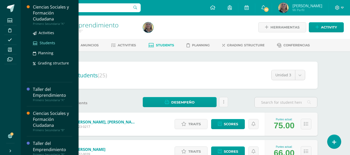
click at [45, 44] on span "Students" at bounding box center [48, 42] width 16 height 5
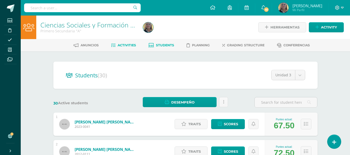
click at [130, 45] on span "Activities" at bounding box center [127, 45] width 18 height 4
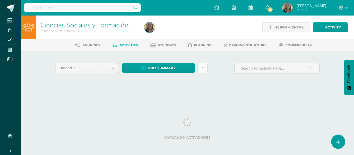
click at [201, 70] on link at bounding box center [203, 68] width 10 height 10
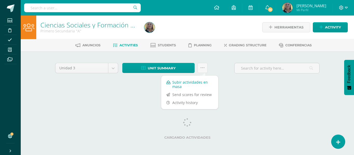
click at [184, 85] on link "Subir actividades en masa" at bounding box center [189, 84] width 57 height 12
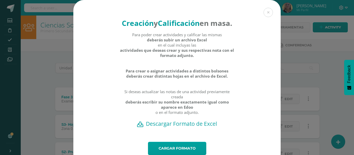
click at [179, 128] on h2 "Descargar Formato de Excel" at bounding box center [176, 123] width 189 height 7
click at [187, 155] on link "Cargar formato" at bounding box center [177, 148] width 58 height 13
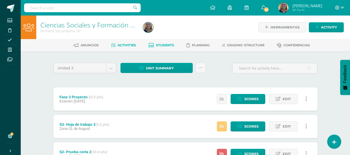
click at [161, 44] on span "Students" at bounding box center [165, 45] width 18 height 4
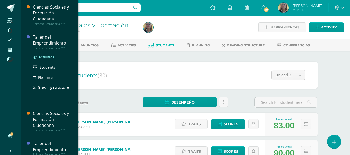
click at [45, 57] on span "Activities" at bounding box center [47, 57] width 16 height 5
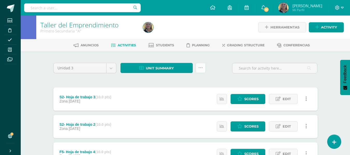
click at [200, 68] on icon at bounding box center [201, 68] width 4 height 4
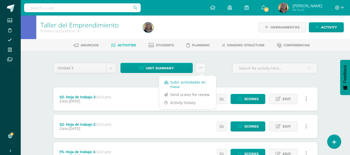
click at [174, 86] on link "Subir actividades en masa" at bounding box center [187, 84] width 57 height 12
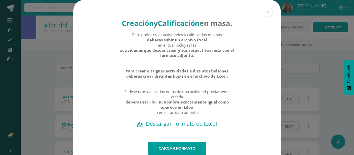
click at [168, 128] on h2 "Descargar Formato de Excel" at bounding box center [176, 123] width 189 height 7
click at [174, 154] on link "Cargar formato" at bounding box center [177, 148] width 58 height 13
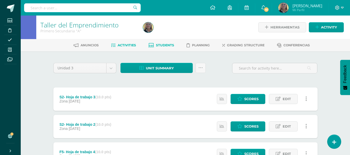
click at [164, 45] on span "Students" at bounding box center [165, 45] width 18 height 4
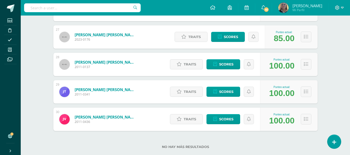
scroll to position [784, 0]
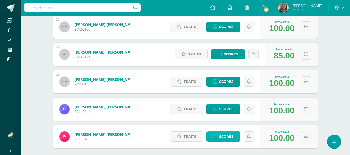
click at [222, 134] on span "Scores" at bounding box center [226, 137] width 14 height 10
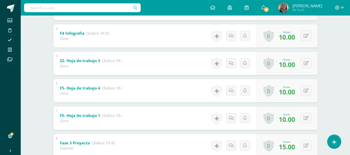
scroll to position [219, 0]
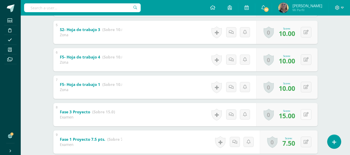
click at [305, 115] on button at bounding box center [306, 114] width 11 height 11
type input "12"
click at [307, 143] on icon at bounding box center [306, 142] width 5 height 4
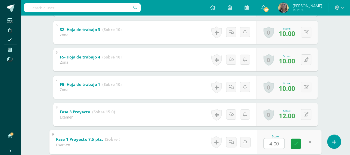
type input "6"
click at [300, 143] on link at bounding box center [296, 144] width 10 height 10
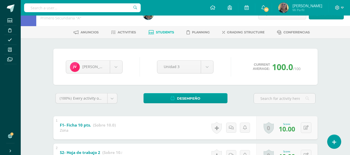
scroll to position [0, 0]
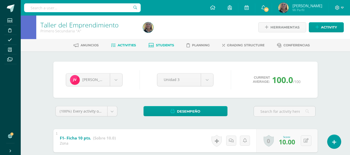
click at [128, 47] on span "Activities" at bounding box center [127, 45] width 18 height 4
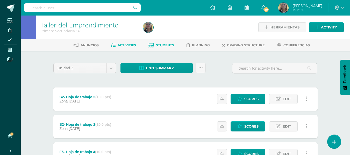
click at [160, 43] on link "Students" at bounding box center [162, 45] width 26 height 8
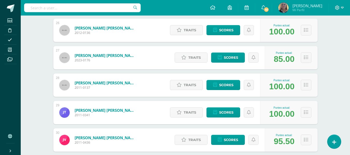
scroll to position [812, 0]
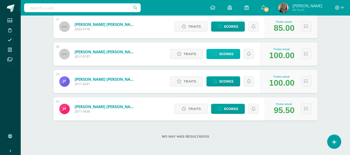
click at [222, 53] on span "Scores" at bounding box center [226, 54] width 14 height 10
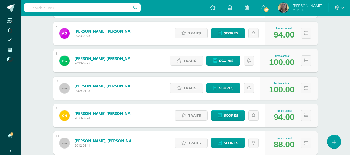
scroll to position [273, 0]
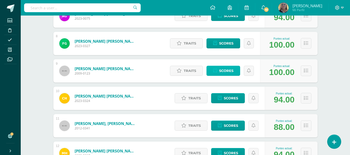
click at [224, 70] on span "Scores" at bounding box center [226, 71] width 14 height 10
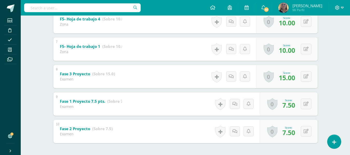
scroll to position [274, 0]
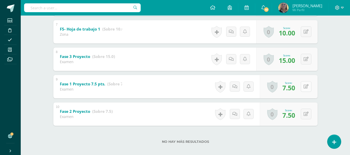
click at [307, 87] on button at bounding box center [306, 86] width 11 height 11
click at [167, 84] on div "9 Fase 1 Proyecto 7.5 pts. (Sobre 7.5) Examen Score 3.00 0 Badges Badges obtain…" at bounding box center [185, 86] width 264 height 23
click at [305, 86] on button at bounding box center [309, 86] width 11 height 11
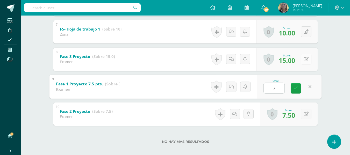
type input "7"
click at [305, 58] on button at bounding box center [306, 59] width 11 height 11
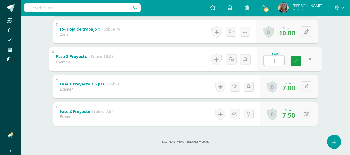
type input "12"
click at [296, 59] on icon at bounding box center [296, 61] width 5 height 4
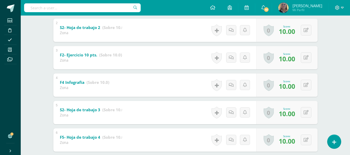
scroll to position [2, 0]
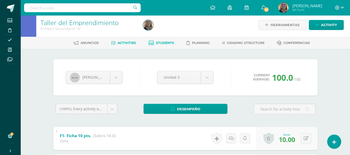
click at [129, 43] on span "Activities" at bounding box center [127, 43] width 18 height 4
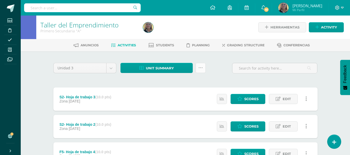
click at [200, 70] on icon at bounding box center [201, 68] width 4 height 4
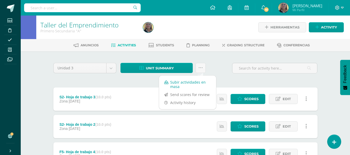
click at [175, 85] on link "Subir actividades en masa" at bounding box center [187, 84] width 57 height 12
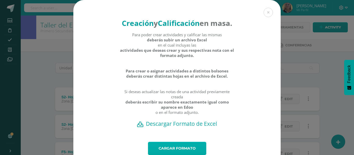
click at [171, 154] on link "Cargar formato" at bounding box center [177, 148] width 58 height 13
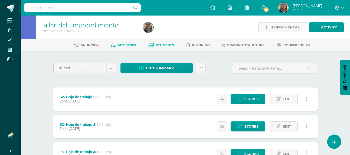
click at [162, 45] on span "Students" at bounding box center [165, 45] width 18 height 4
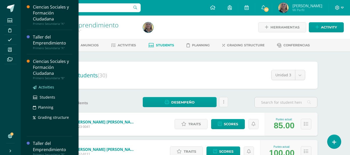
click at [47, 88] on span "Activities" at bounding box center [47, 87] width 16 height 5
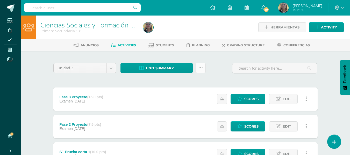
click at [200, 65] on link at bounding box center [201, 68] width 10 height 10
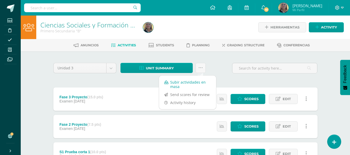
click at [175, 81] on link "Subir actividades en masa" at bounding box center [187, 84] width 57 height 12
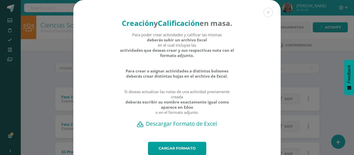
click at [162, 137] on div "Creación y Calificación en masa. Para poder crear actividades y calificar las m…" at bounding box center [176, 71] width 207 height 142
click at [159, 128] on h2 "Descargar Formato de Excel" at bounding box center [176, 123] width 189 height 7
click at [185, 153] on link "Cargar formato" at bounding box center [177, 148] width 58 height 13
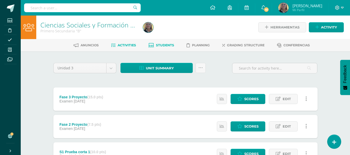
click at [159, 45] on span "Students" at bounding box center [165, 45] width 18 height 4
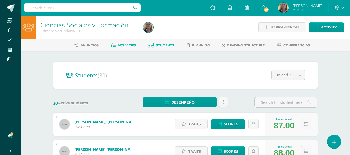
click at [120, 47] on span "Activities" at bounding box center [127, 45] width 18 height 4
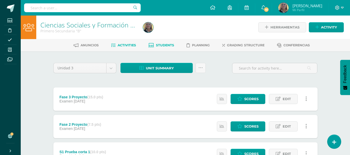
click at [164, 45] on span "Students" at bounding box center [165, 45] width 18 height 4
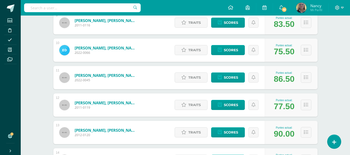
scroll to position [342, 0]
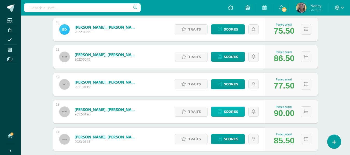
click at [227, 114] on span "Scores" at bounding box center [231, 112] width 14 height 10
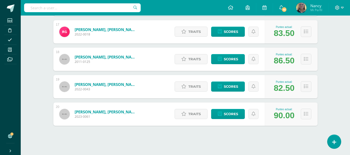
scroll to position [536, 0]
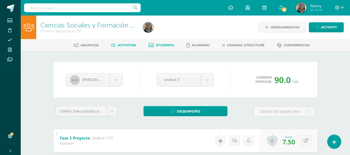
click at [124, 44] on span "Activities" at bounding box center [127, 45] width 18 height 4
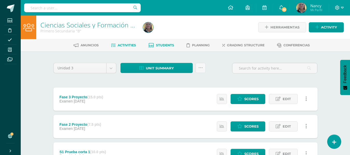
click at [164, 44] on span "Students" at bounding box center [165, 45] width 18 height 4
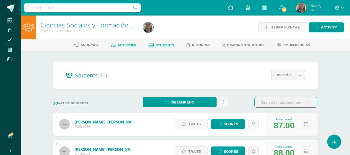
click at [122, 47] on span "Activities" at bounding box center [127, 45] width 18 height 4
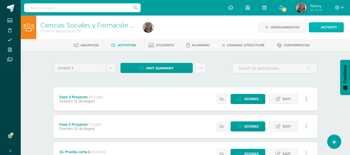
click at [321, 28] on link "Activity" at bounding box center [326, 27] width 35 height 10
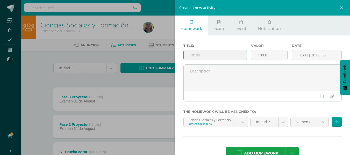
click at [227, 54] on input "text" at bounding box center [215, 55] width 63 height 10
type input "h"
click at [188, 55] on input "Hoja de trabajo 4" at bounding box center [215, 55] width 63 height 10
type input "Hoja de trabajo 4"
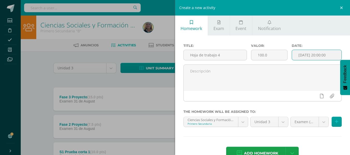
click at [311, 55] on input "[DATE] 20:00:00" at bounding box center [317, 55] width 50 height 10
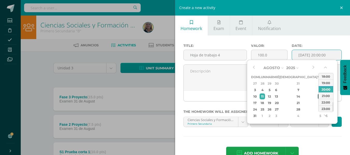
click at [318, 96] on div "15" at bounding box center [320, 97] width 5 height 6
click at [294, 95] on div "14" at bounding box center [298, 97] width 31 height 6
type input "2025-08-14 20:00"
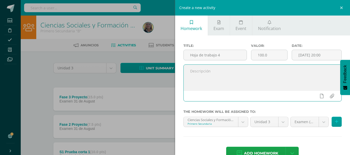
click at [214, 88] on textarea at bounding box center [263, 78] width 158 height 26
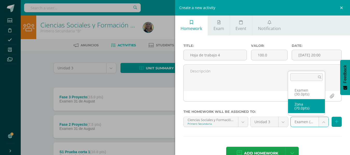
select select "41507"
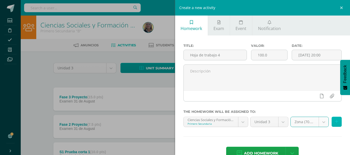
click at [335, 122] on icon at bounding box center [336, 122] width 3 height 4
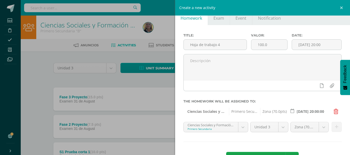
scroll to position [30, 0]
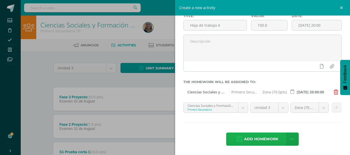
click at [258, 140] on span "Add homework" at bounding box center [261, 139] width 34 height 13
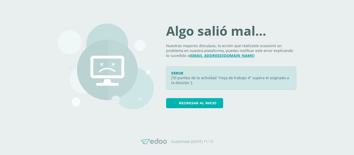
click at [177, 103] on icon at bounding box center [175, 103] width 4 height 4
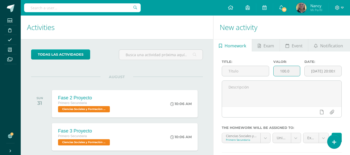
click at [294, 71] on input "100.0" at bounding box center [287, 71] width 26 height 10
type input "1"
type input "10"
click at [237, 73] on input "text" at bounding box center [245, 71] width 47 height 10
type input "h"
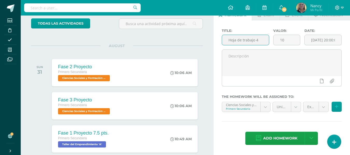
scroll to position [35, 0]
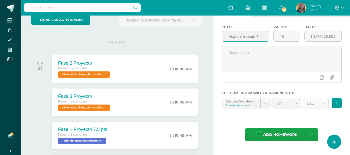
type input "Hoja de trabajo 4"
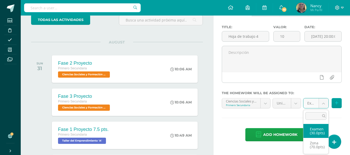
click at [323, 103] on body "Students Discipline Attendance My courses Archivos Soporte Centro de ayuda Últi…" at bounding box center [175, 42] width 350 height 155
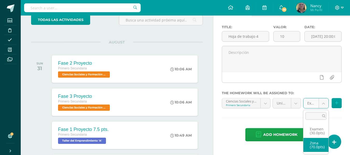
select select "41738"
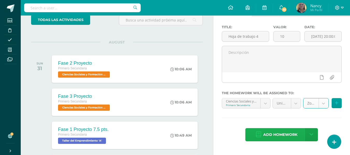
click at [281, 135] on span "Add homework" at bounding box center [280, 135] width 34 height 13
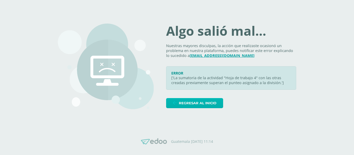
click at [203, 104] on span "Regresar al inicio" at bounding box center [198, 104] width 38 height 10
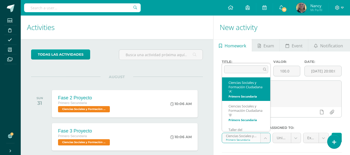
click at [269, 137] on body "Students Discipline Attendance My courses Archivos Soporte Centro de ayuda Últi…" at bounding box center [175, 77] width 350 height 155
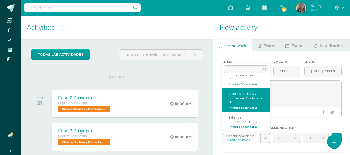
select select "31183"
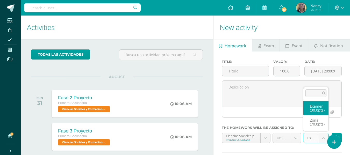
click at [324, 136] on body "Students Discipline Attendance My courses Archivos Soporte Centro de ayuda Últi…" at bounding box center [175, 77] width 350 height 155
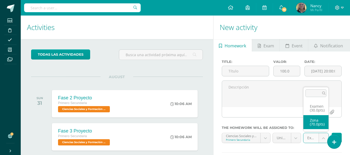
select select "41507"
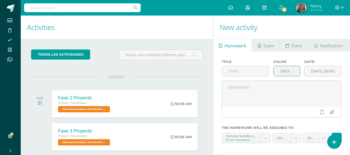
click at [289, 71] on input "100.0" at bounding box center [287, 71] width 26 height 10
type input "1"
type input "10"
click at [251, 68] on input "text" at bounding box center [245, 71] width 47 height 10
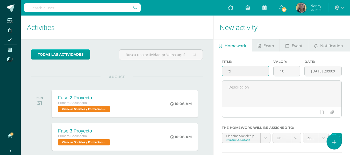
type input "t"
click at [335, 141] on icon at bounding box center [334, 142] width 5 height 6
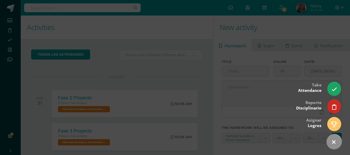
click at [335, 141] on icon at bounding box center [334, 143] width 8 height 8
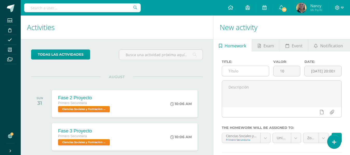
click at [232, 73] on input "text" at bounding box center [245, 71] width 47 height 10
type input "Hoja de trabajo 4"
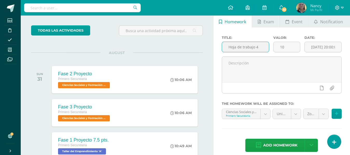
scroll to position [34, 0]
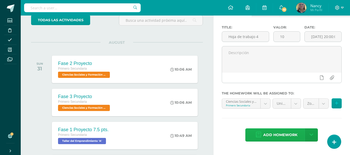
click at [267, 134] on span "Add homework" at bounding box center [280, 135] width 34 height 13
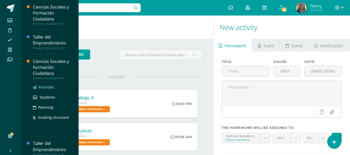
click at [48, 87] on span "Activities" at bounding box center [47, 87] width 16 height 5
